Goal: Task Accomplishment & Management: Manage account settings

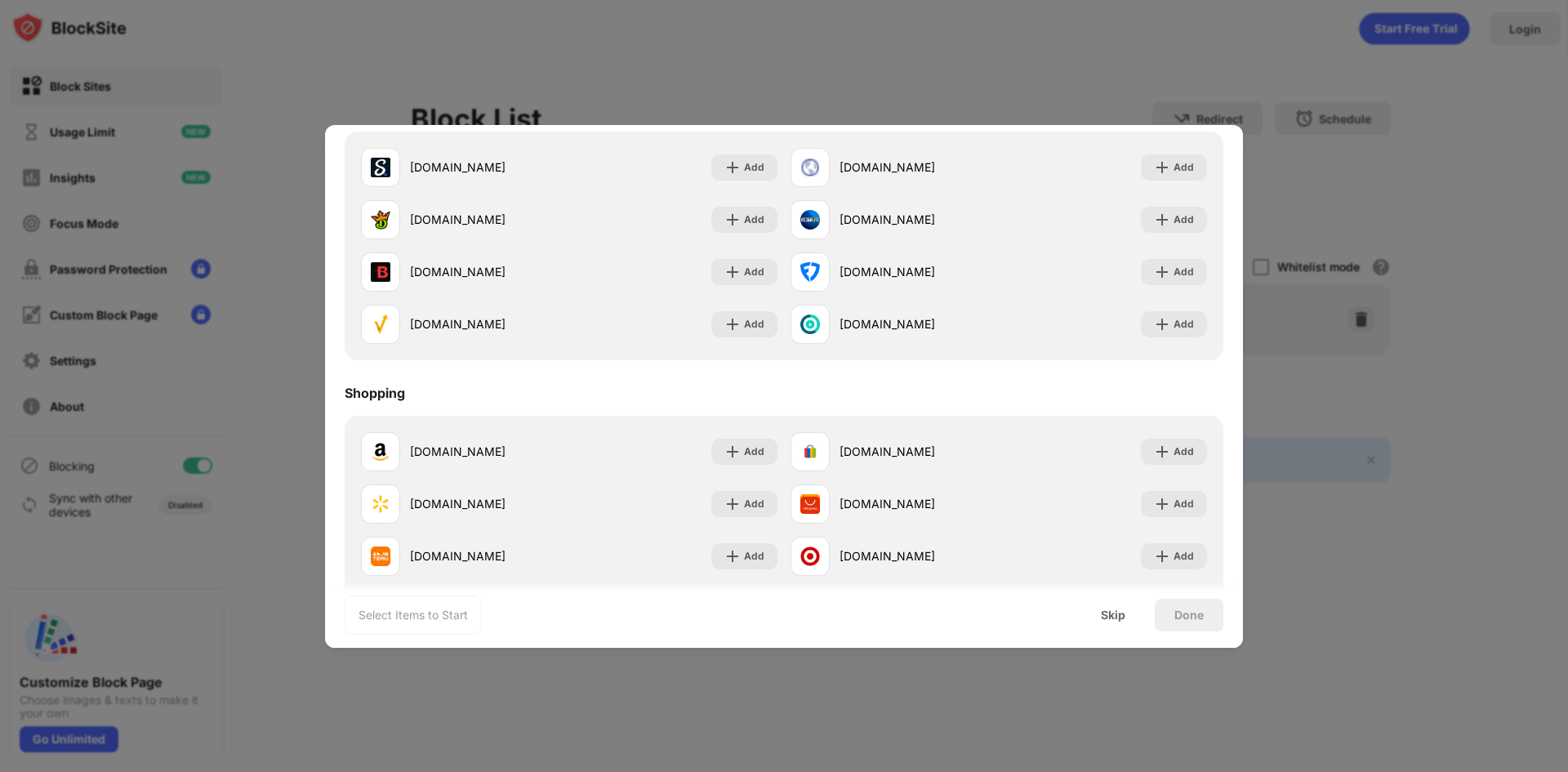
scroll to position [1713, 0]
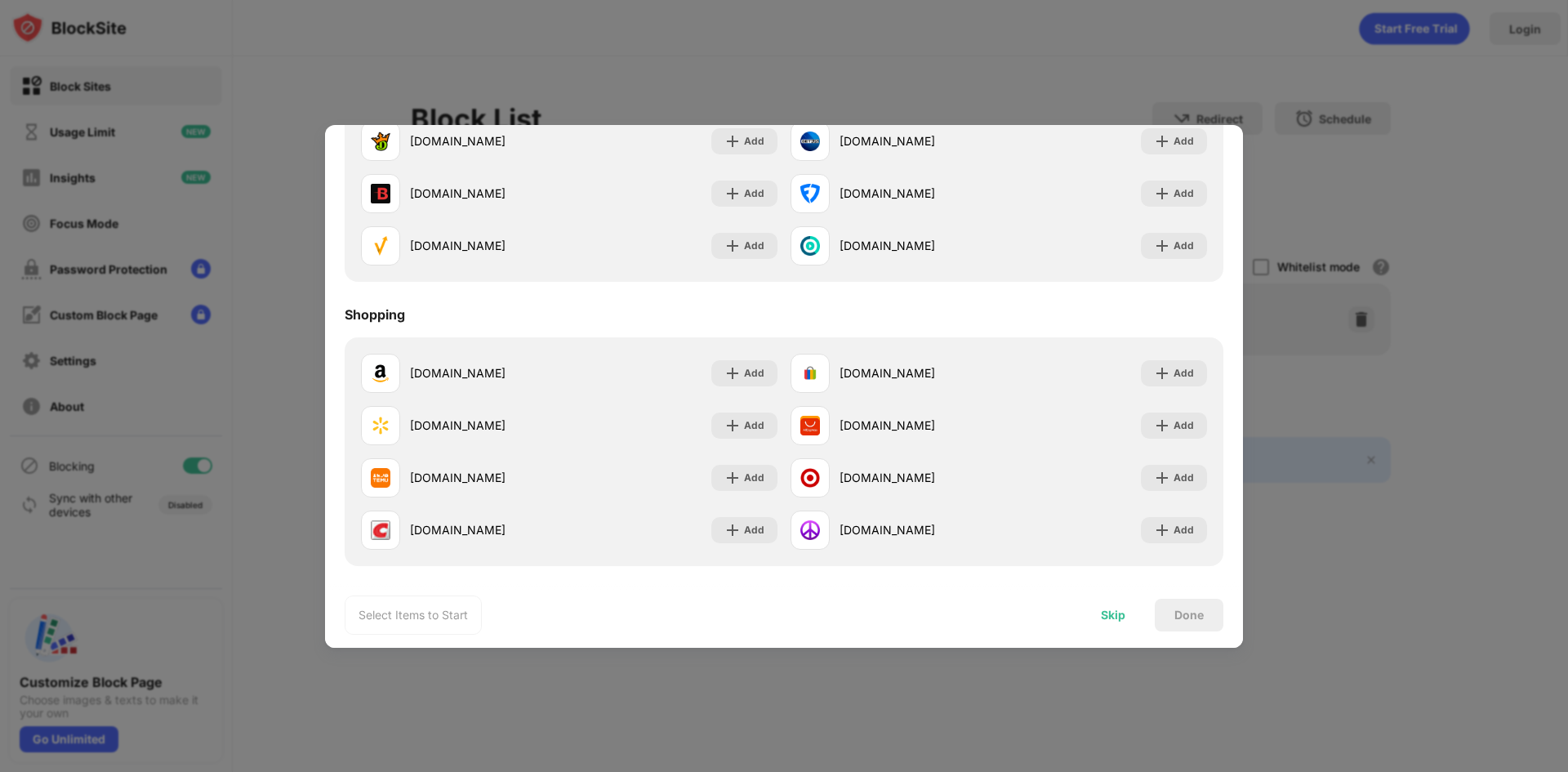
click at [1133, 613] on div "Skip" at bounding box center [1113, 615] width 64 height 33
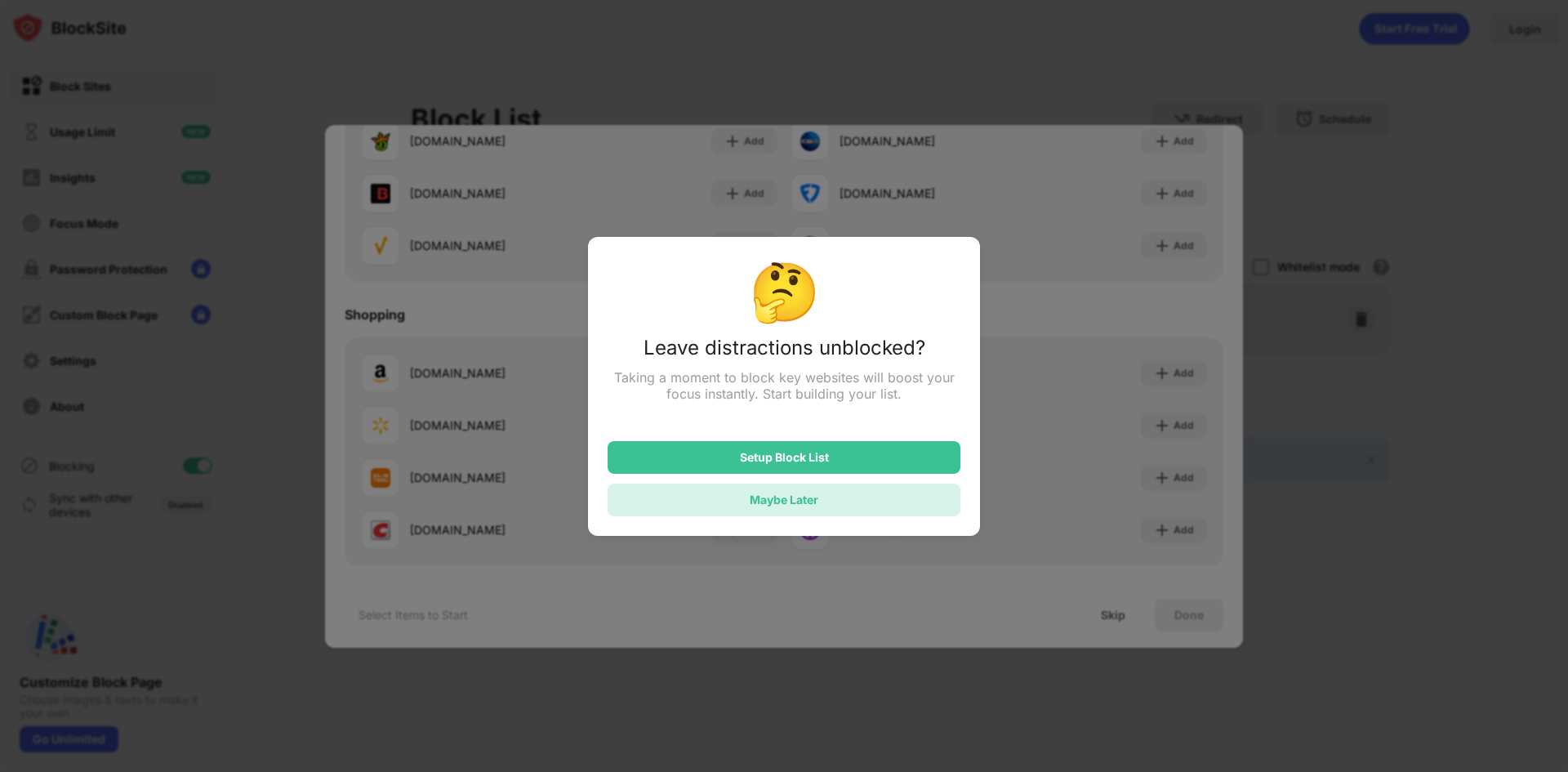
click at [816, 501] on div "Maybe Later" at bounding box center [784, 499] width 69 height 14
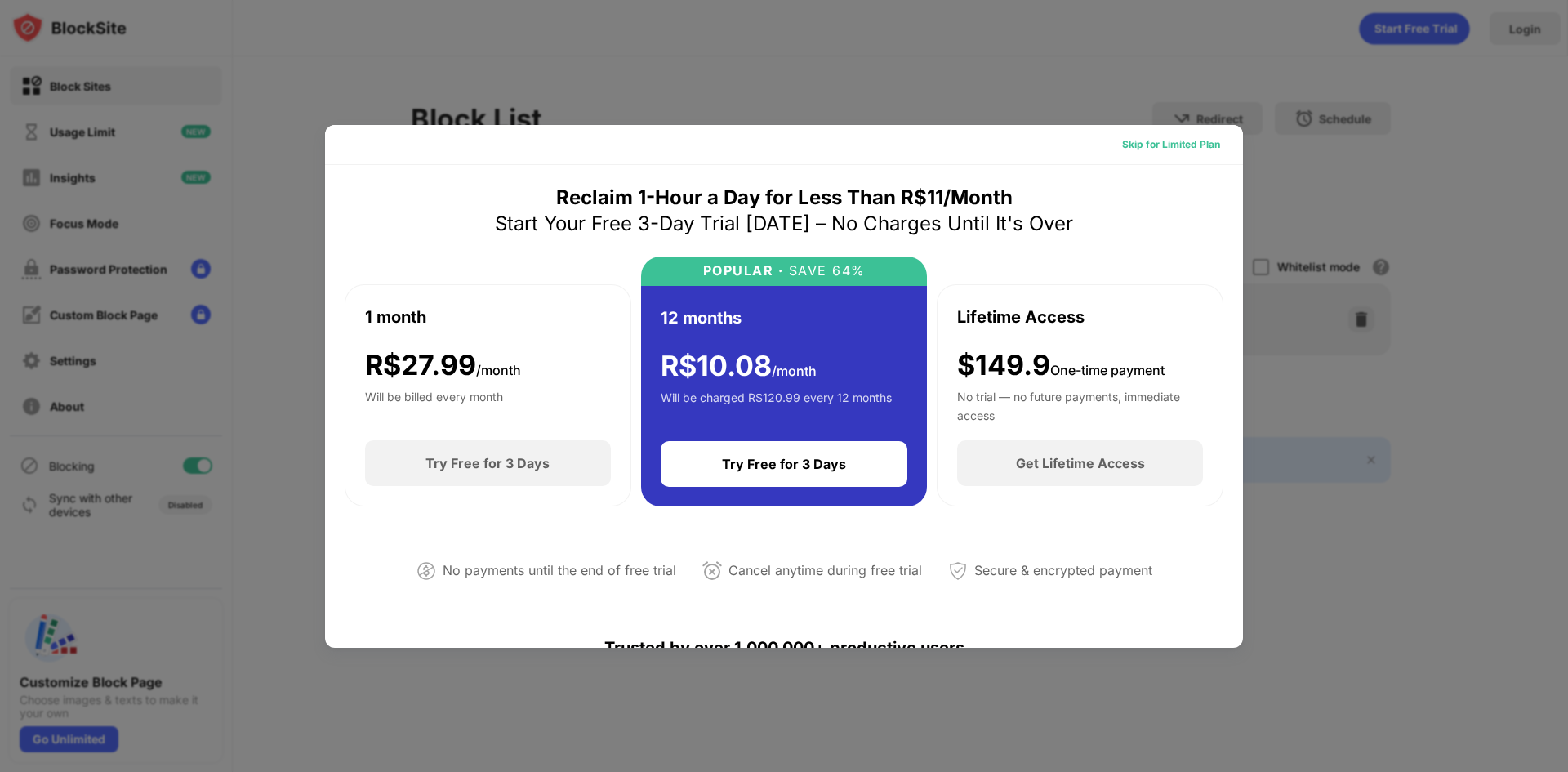
click at [1161, 141] on div "Skip for Limited Plan" at bounding box center [1171, 145] width 98 height 16
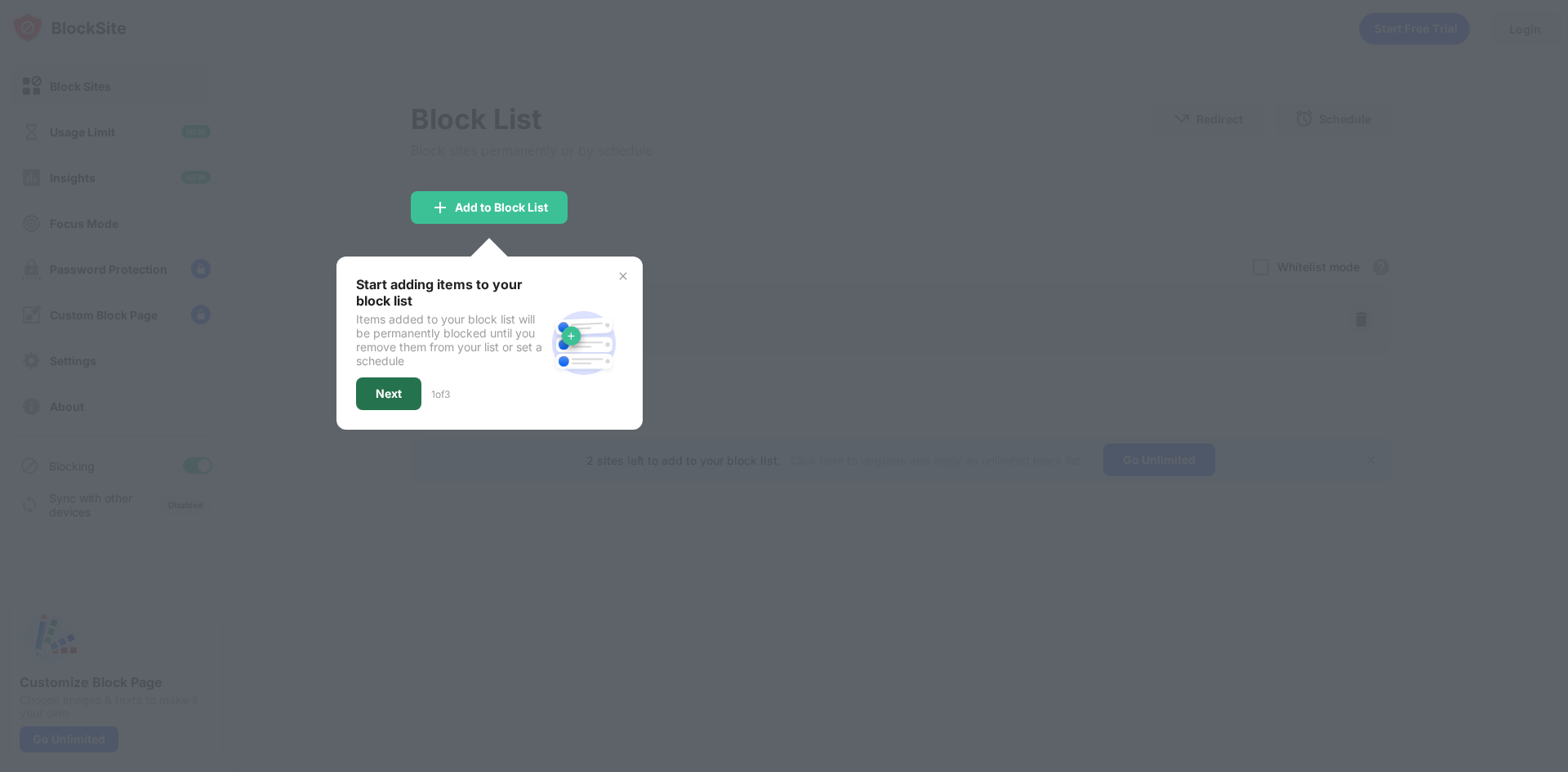
click at [387, 385] on div "Next" at bounding box center [389, 394] width 66 height 33
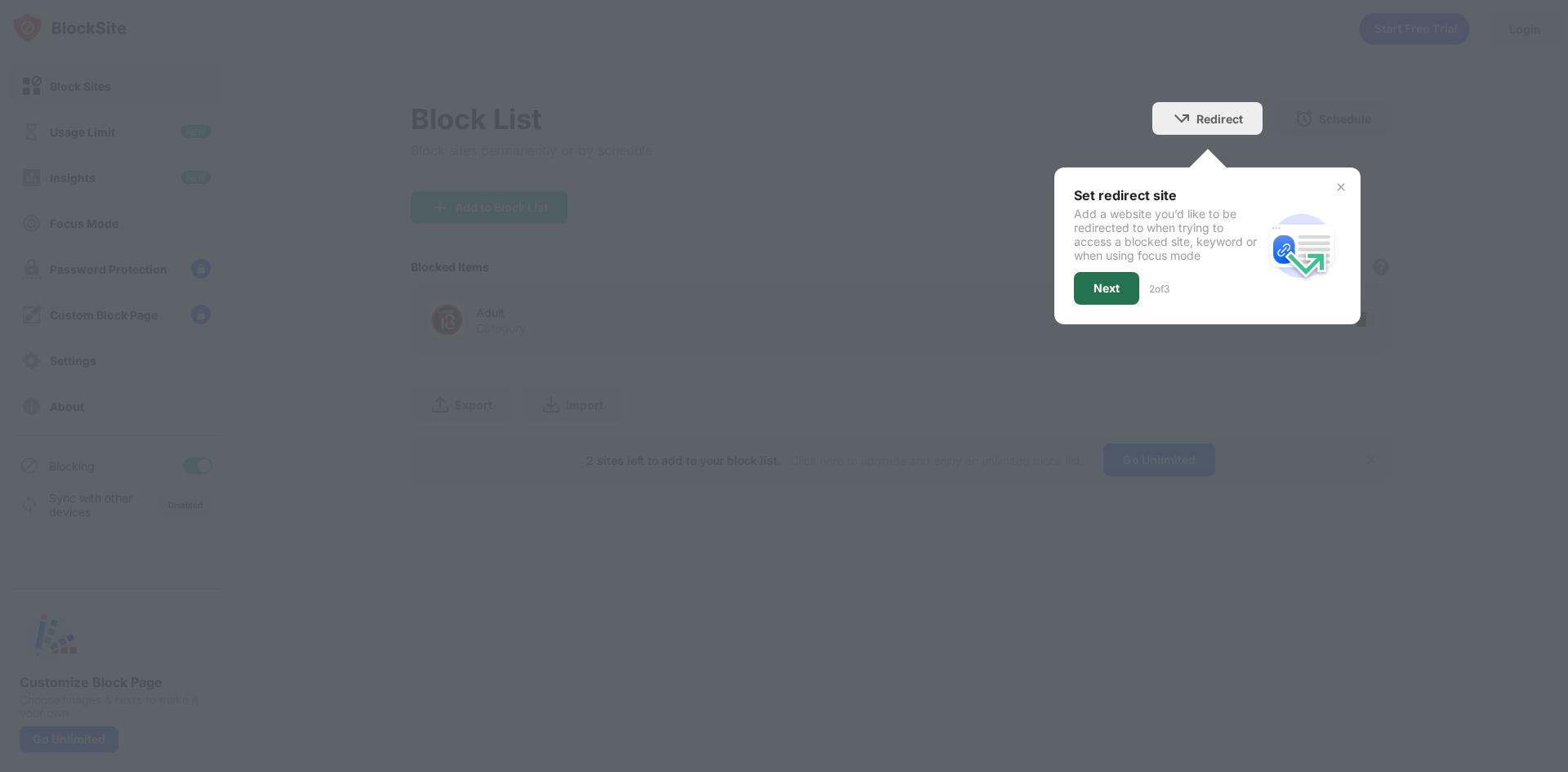
click at [1103, 289] on div "Next" at bounding box center [1107, 288] width 26 height 13
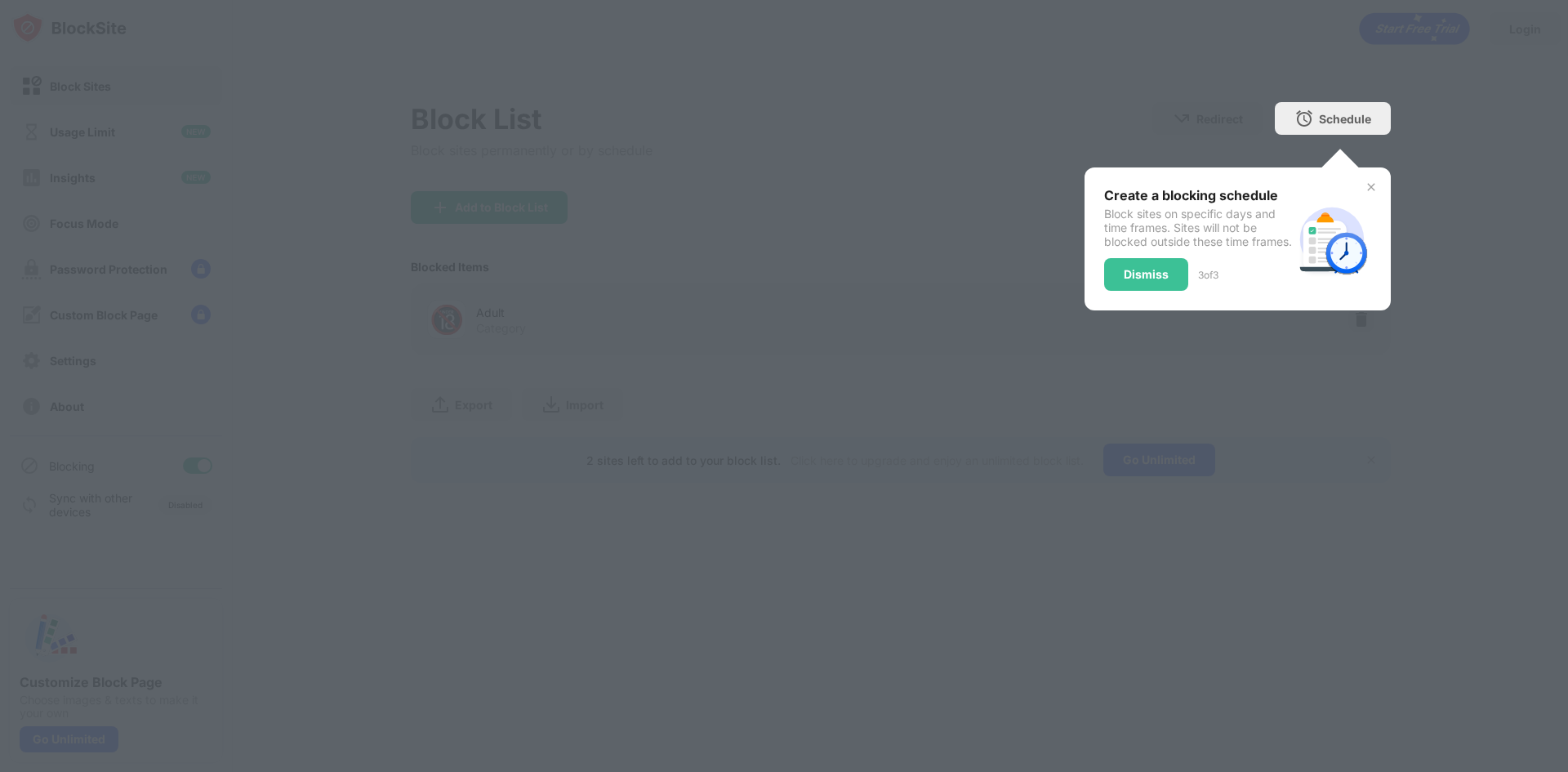
click at [1098, 296] on div "Create a blocking schedule Block sites on specific days and time frames. Sites …" at bounding box center [1237, 239] width 306 height 143
click at [1109, 290] on div "Dismiss" at bounding box center [1146, 274] width 84 height 33
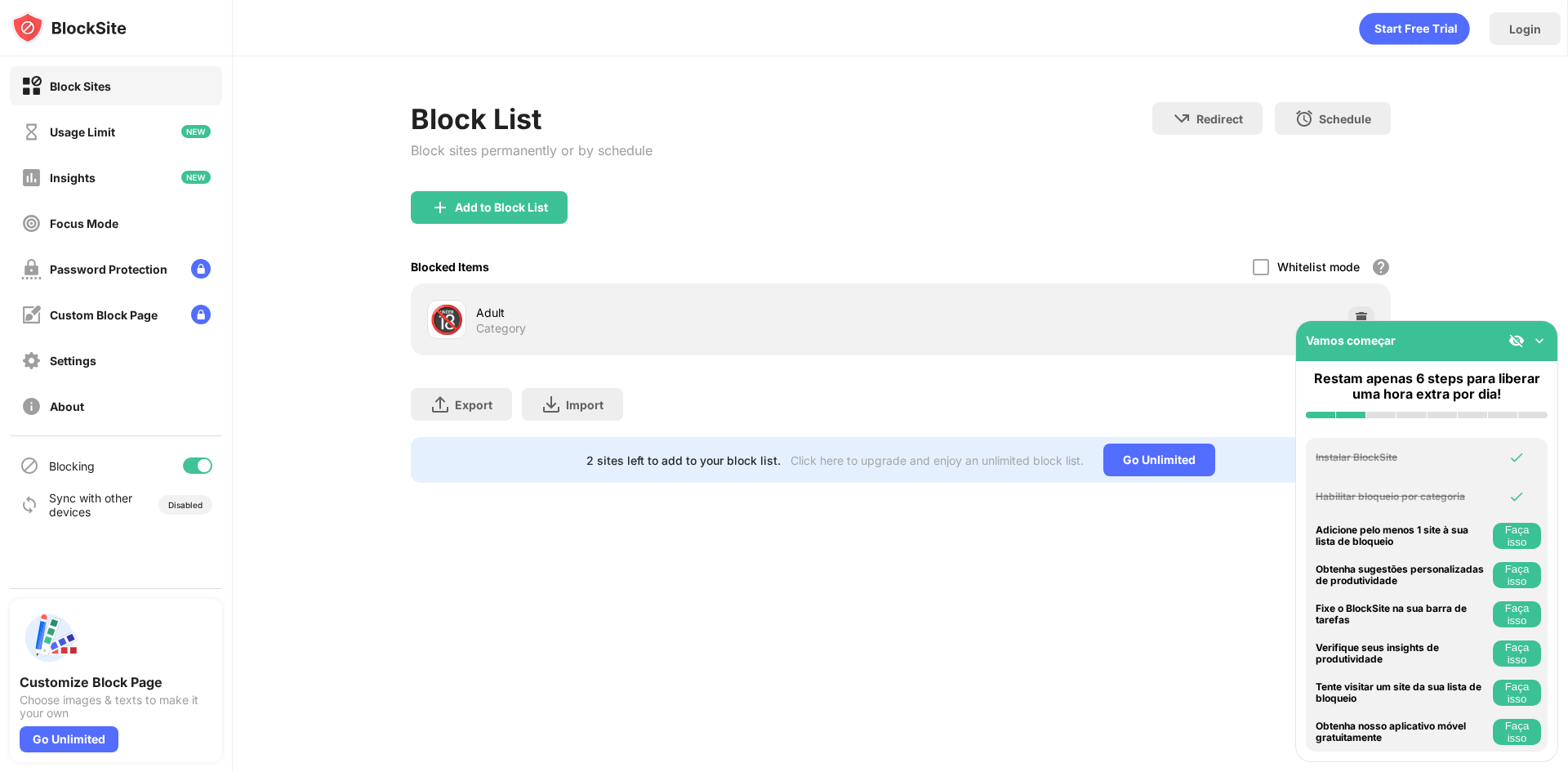
drag, startPoint x: 185, startPoint y: 177, endPoint x: 687, endPoint y: 314, distance: 520.4
drag, startPoint x: 687, startPoint y: 314, endPoint x: 666, endPoint y: 326, distance: 24.2
click at [666, 326] on div "Adult Category" at bounding box center [688, 319] width 424 height 32
